Goal: Information Seeking & Learning: Understand process/instructions

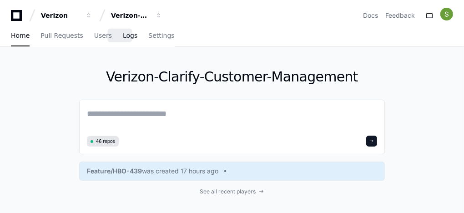
click at [123, 37] on span "Logs" at bounding box center [130, 35] width 15 height 5
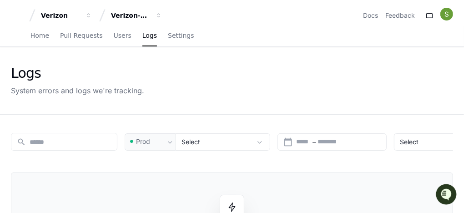
scroll to position [36, 0]
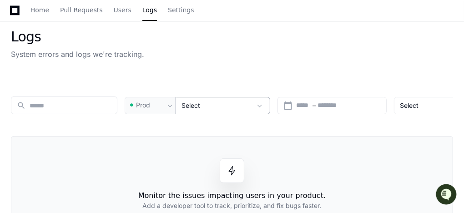
click at [259, 104] on span at bounding box center [259, 105] width 9 height 9
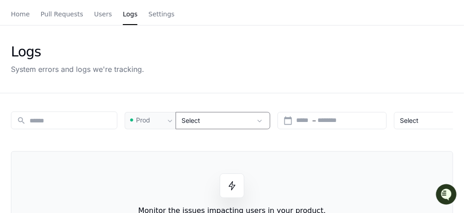
scroll to position [0, 0]
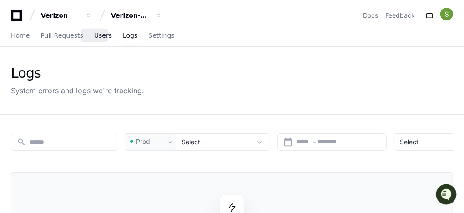
click at [96, 38] on span "Users" at bounding box center [103, 35] width 18 height 5
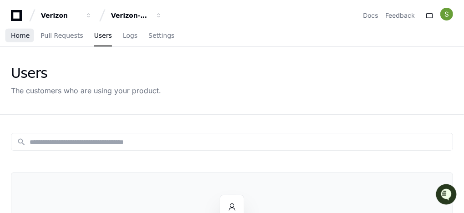
click at [22, 37] on span "Home" at bounding box center [20, 35] width 19 height 5
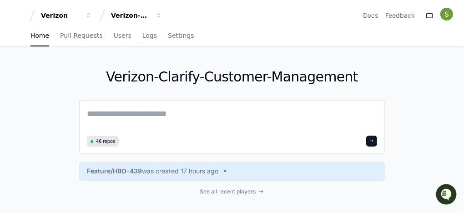
scroll to position [36, 0]
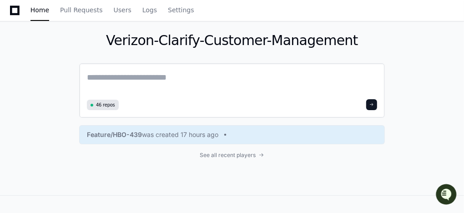
click at [158, 79] on textarea at bounding box center [232, 83] width 290 height 25
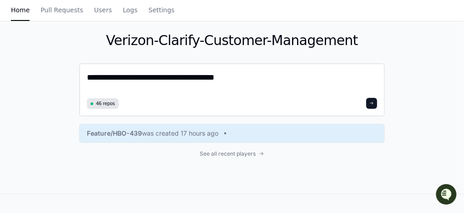
scroll to position [0, 0]
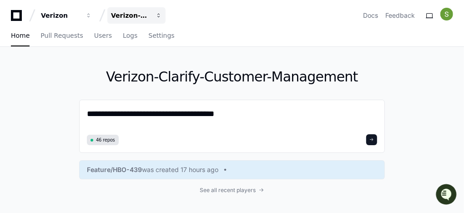
click at [158, 15] on span "button" at bounding box center [159, 15] width 6 height 6
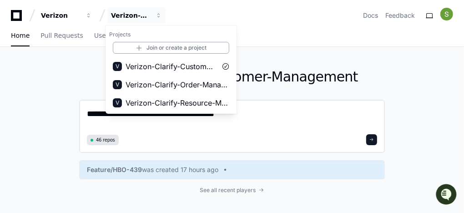
click at [261, 128] on textarea "**********" at bounding box center [232, 119] width 290 height 24
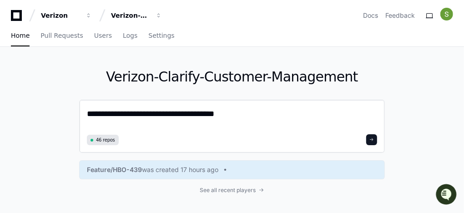
paste textarea "**********"
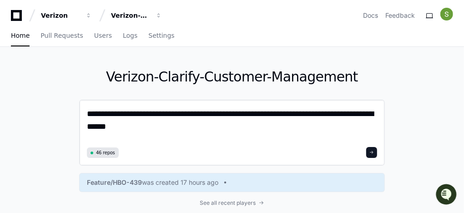
click at [221, 112] on textarea "**********" at bounding box center [232, 125] width 291 height 37
type textarea "**********"
click at [372, 153] on span at bounding box center [372, 152] width 5 height 5
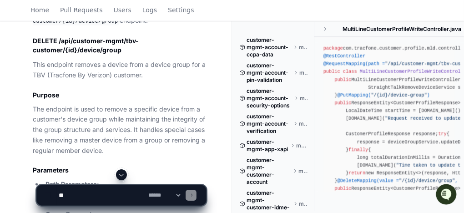
scroll to position [546, 0]
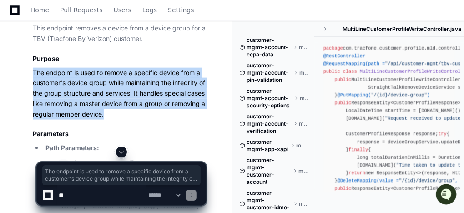
drag, startPoint x: 33, startPoint y: 68, endPoint x: 151, endPoint y: 113, distance: 125.7
click at [151, 113] on p "The endpoint is used to remove a specific device from a customer's device group…" at bounding box center [119, 94] width 173 height 52
copy p "The endpoint is used to remove a specific device from a customer's device group…"
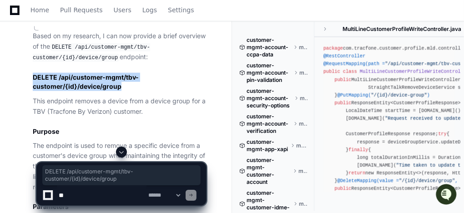
drag, startPoint x: 31, startPoint y: 73, endPoint x: 127, endPoint y: 84, distance: 96.3
copy h2 "DELETE /api/customer-mgmt/tbv-customer/{id}/device/group"
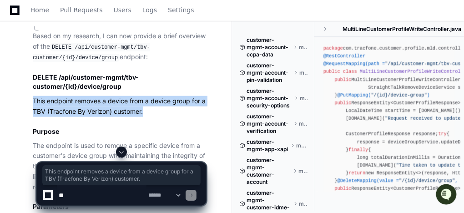
drag, startPoint x: 33, startPoint y: 98, endPoint x: 146, endPoint y: 111, distance: 114.1
click at [146, 111] on p "This endpoint removes a device from a device group for a TBV (Tracfone By Veriz…" at bounding box center [119, 106] width 173 height 21
copy p "This endpoint removes a device from a device group for a TBV (Tracfone By Veriz…"
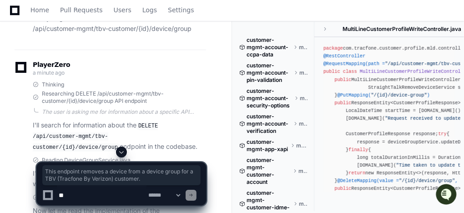
scroll to position [48, 0]
